Goal: Transaction & Acquisition: Purchase product/service

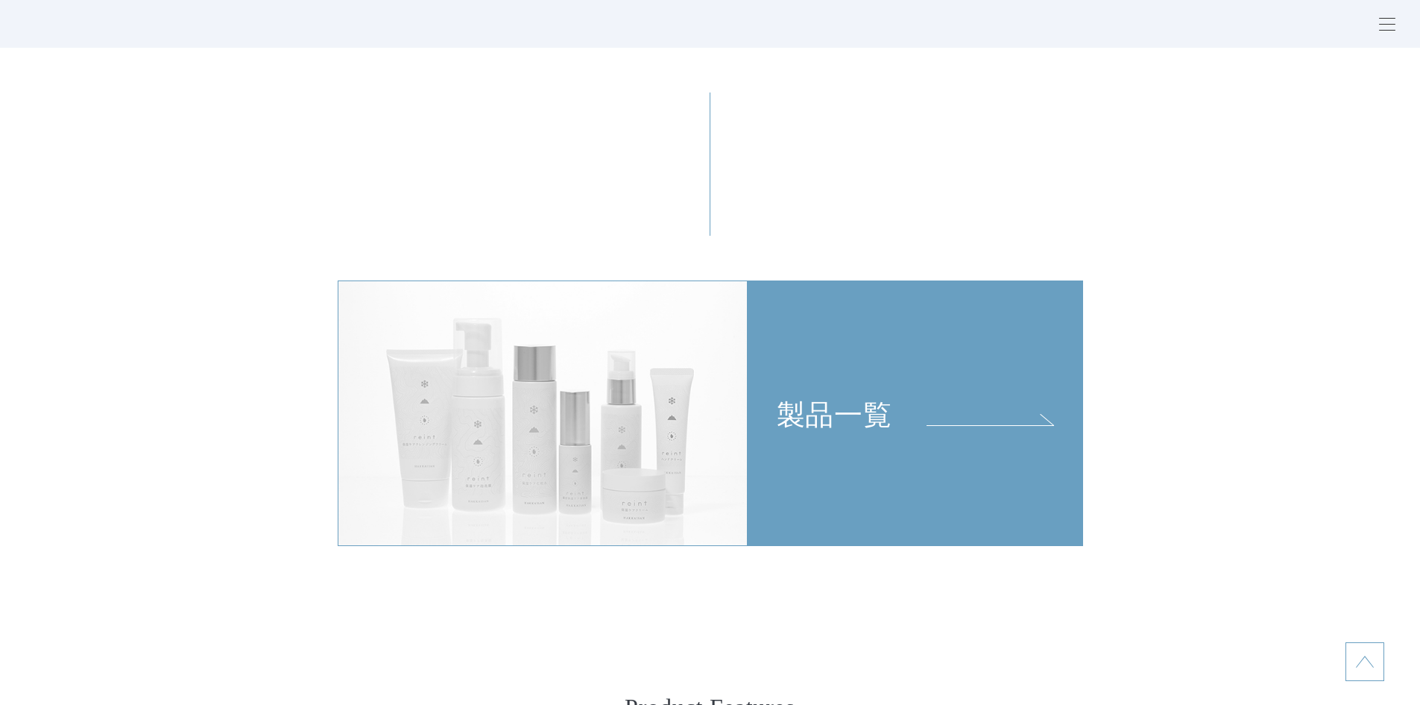
scroll to position [3579, 0]
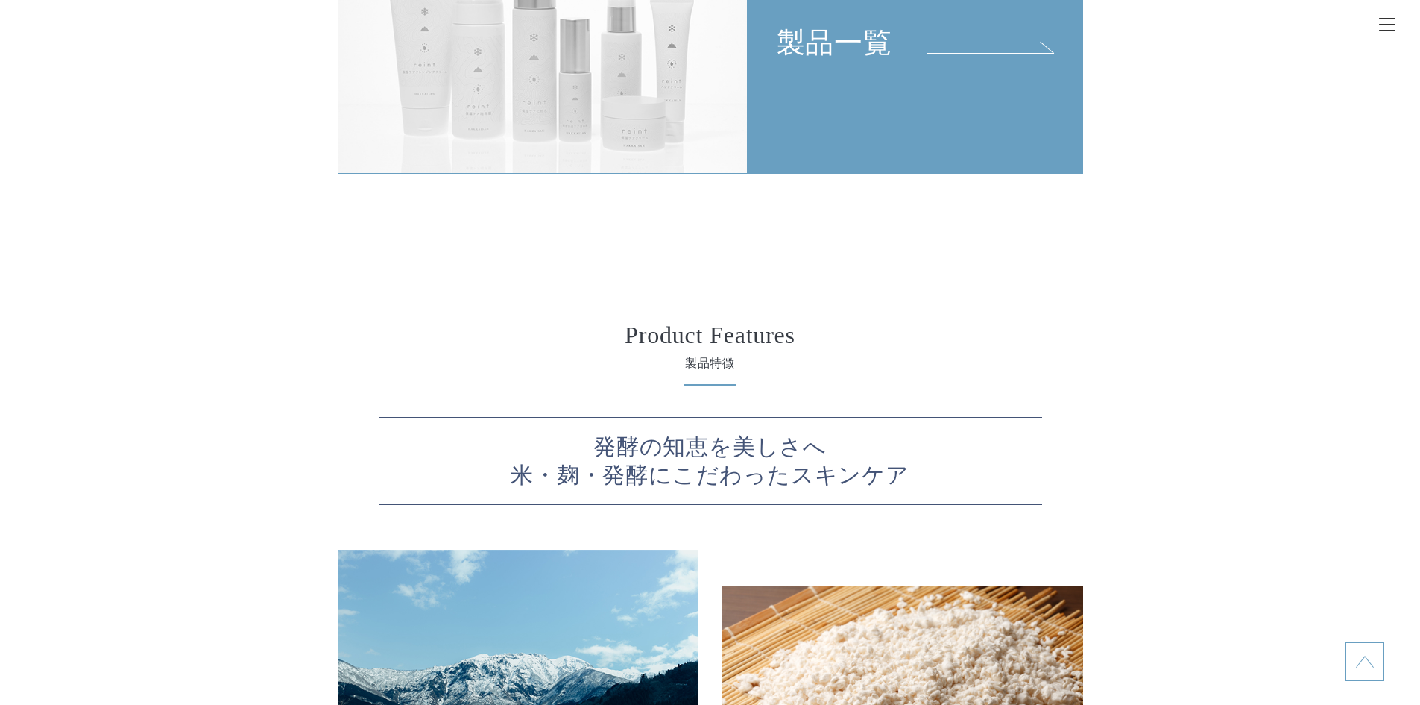
click at [848, 115] on link "製品一覧" at bounding box center [916, 41] width 336 height 266
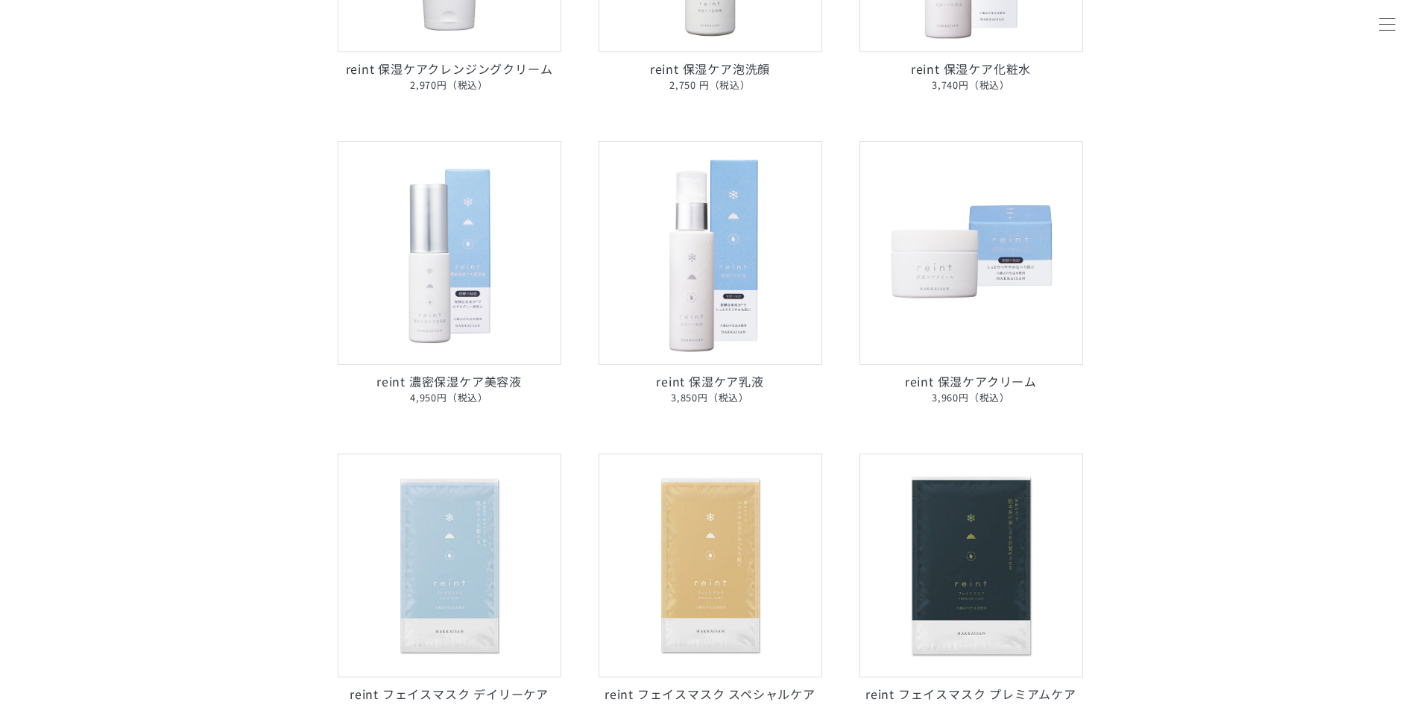
scroll to position [298, 0]
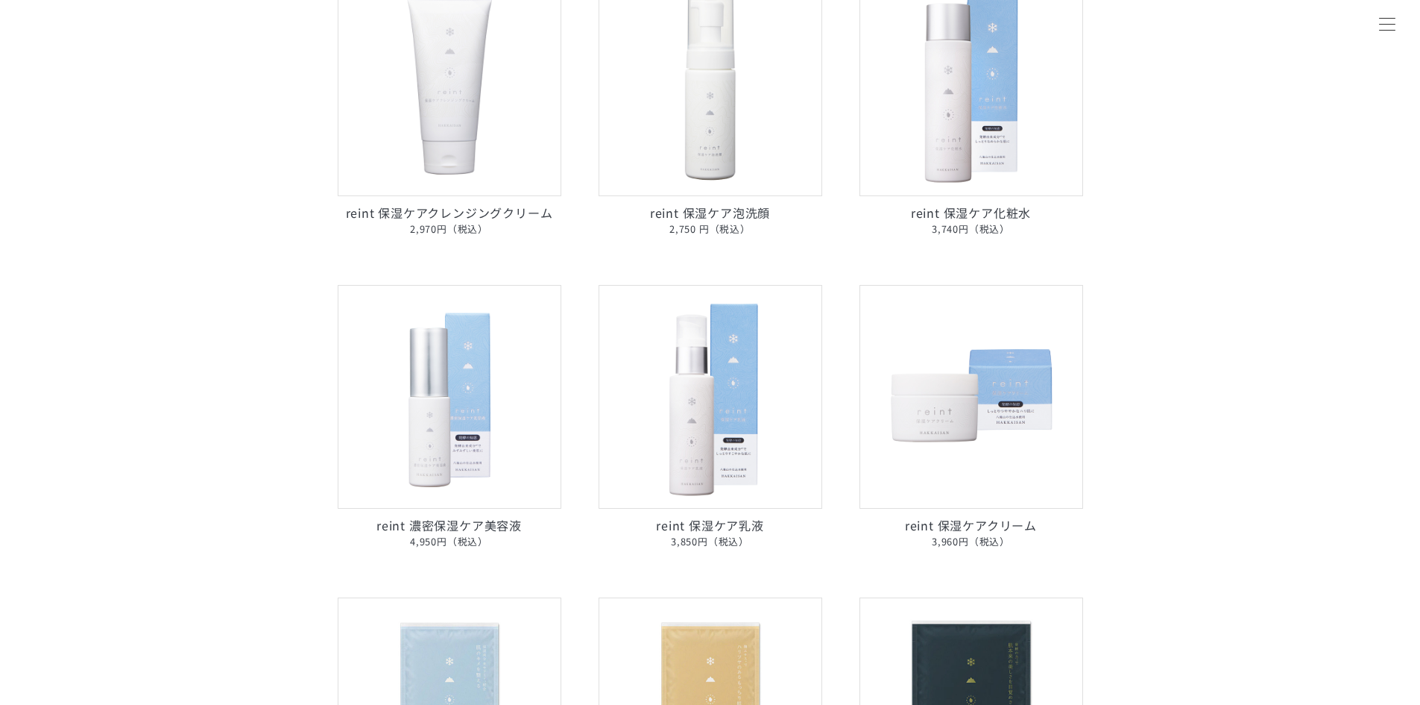
click at [761, 209] on p "reint 保湿ケア泡洗顔 2,750 円（税込）" at bounding box center [711, 221] width 224 height 34
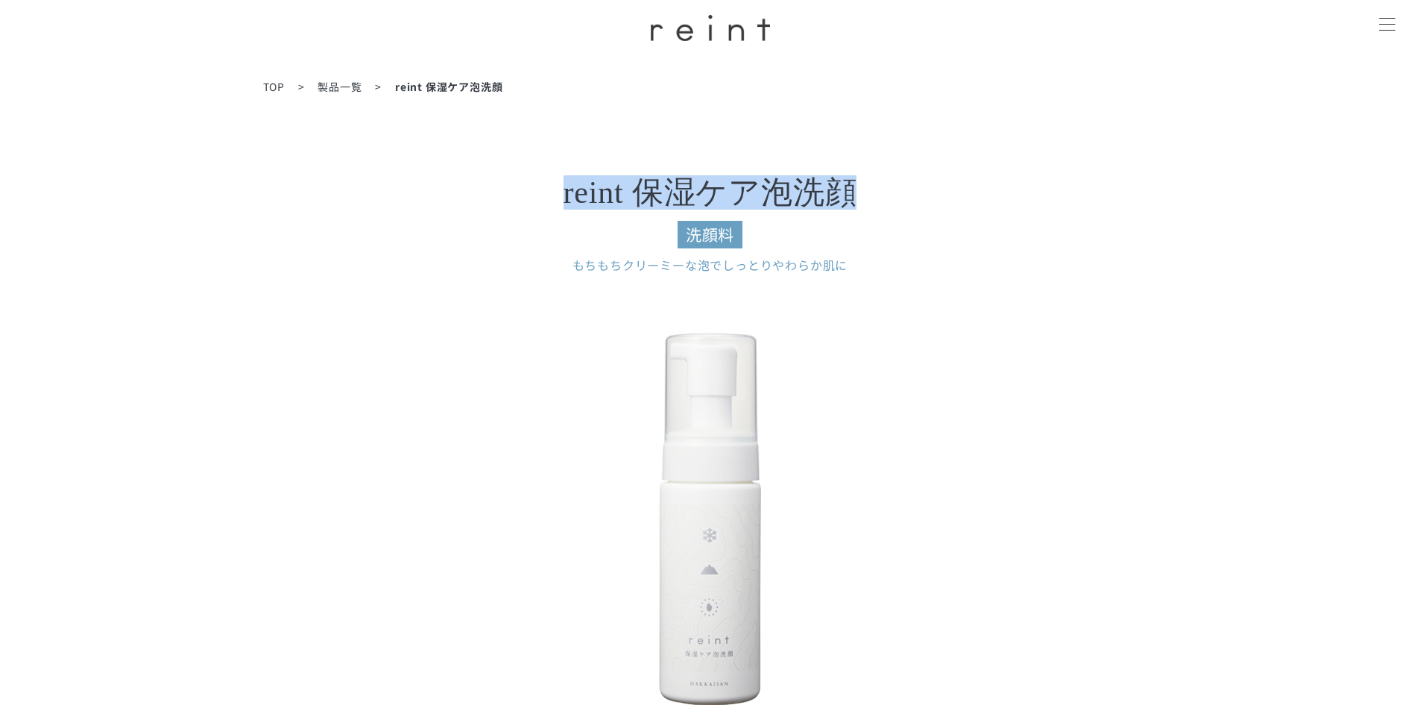
drag, startPoint x: 855, startPoint y: 190, endPoint x: 564, endPoint y: 208, distance: 292.1
click at [564, 208] on h3 "reint 保湿ケア泡洗顔 洗顔料" at bounding box center [710, 213] width 596 height 72
copy h3 "reint 保湿ケア泡洗顔"
